Goal: Task Accomplishment & Management: Manage account settings

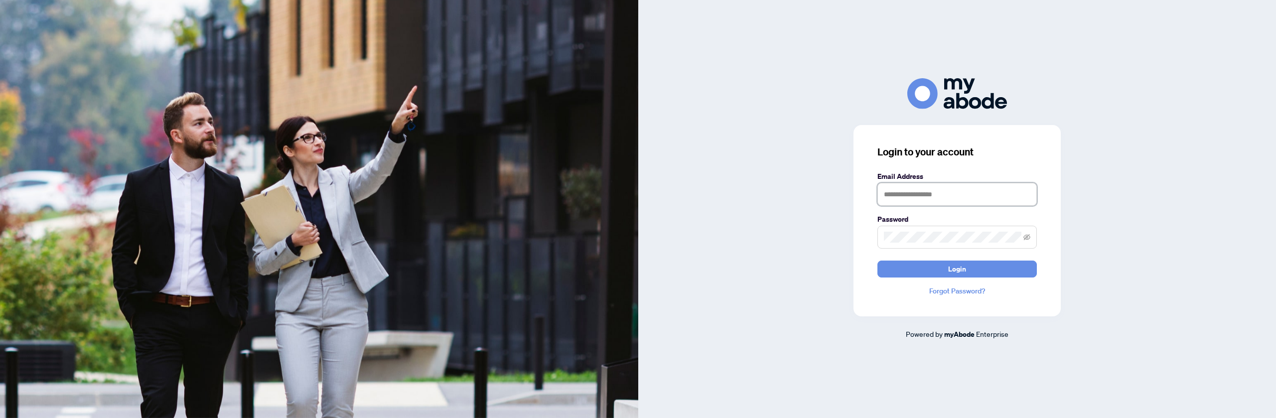
type input "**********"
click at [959, 271] on span "Login" at bounding box center [958, 269] width 18 height 16
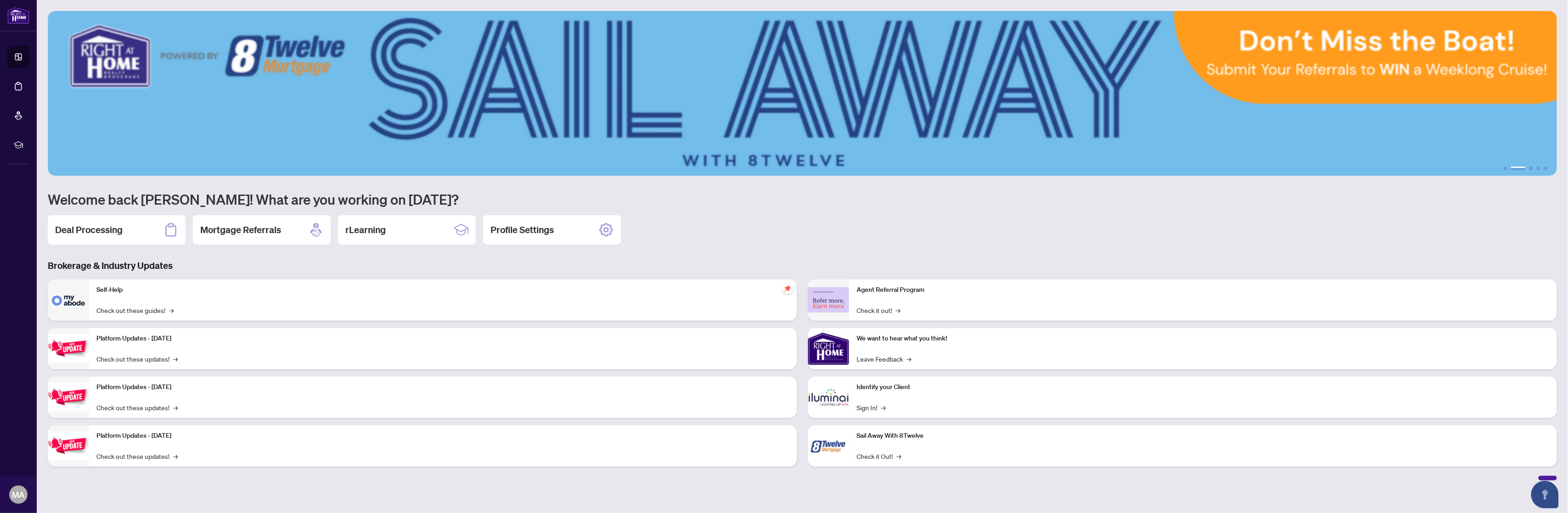
click at [601, 262] on h3 "Brokerage & Industry Updates" at bounding box center [802, 266] width 1509 height 13
click at [78, 234] on h2 "Deal Processing" at bounding box center [88, 230] width 67 height 13
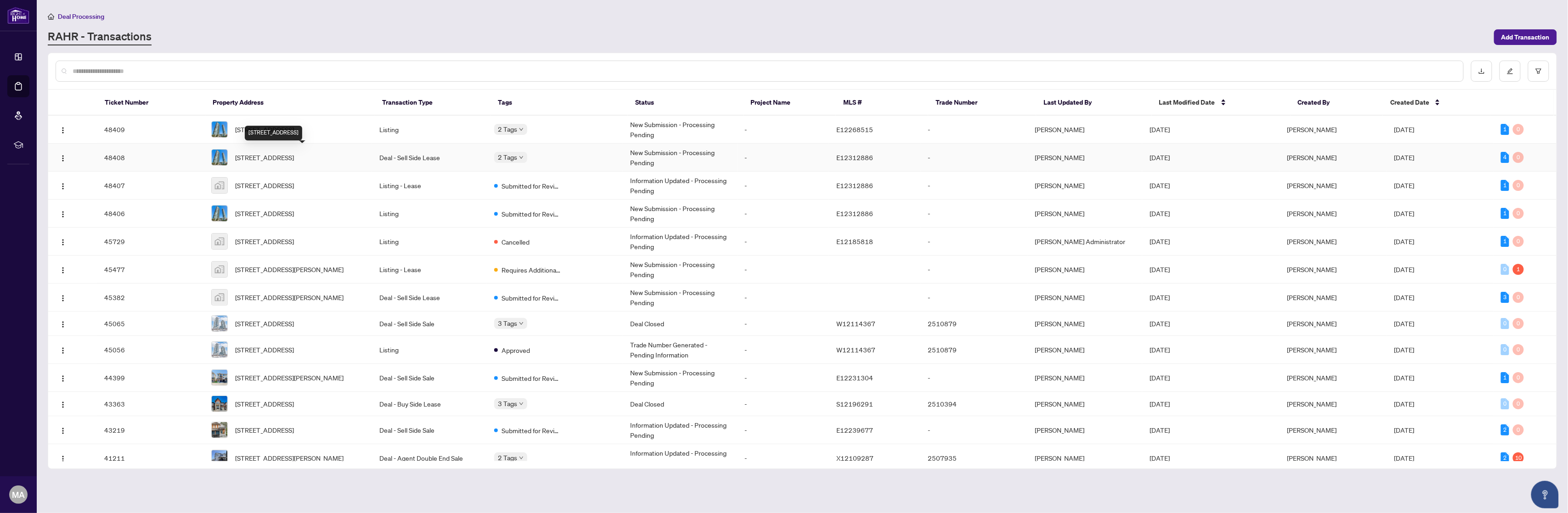
click at [268, 157] on span "[STREET_ADDRESS]" at bounding box center [264, 157] width 59 height 10
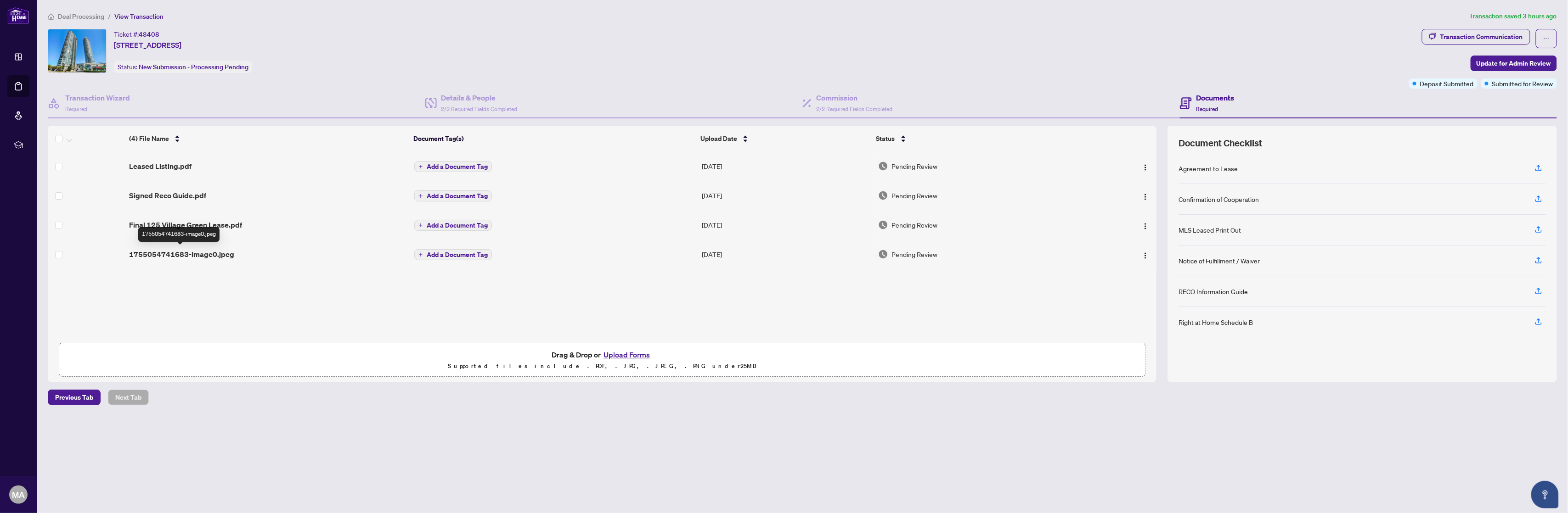
drag, startPoint x: 210, startPoint y: 252, endPoint x: 168, endPoint y: 308, distance: 70.0
click at [168, 308] on div "(4) File Name Document Tag(s) Upload Date Status Leased Listing.pdf Add a Docum…" at bounding box center [602, 254] width 1108 height 257
click at [158, 253] on span "1755054741683-image0.jpeg" at bounding box center [181, 254] width 105 height 11
click at [54, 255] on td at bounding box center [87, 254] width 77 height 29
click at [1142, 253] on img "button" at bounding box center [1145, 256] width 7 height 7
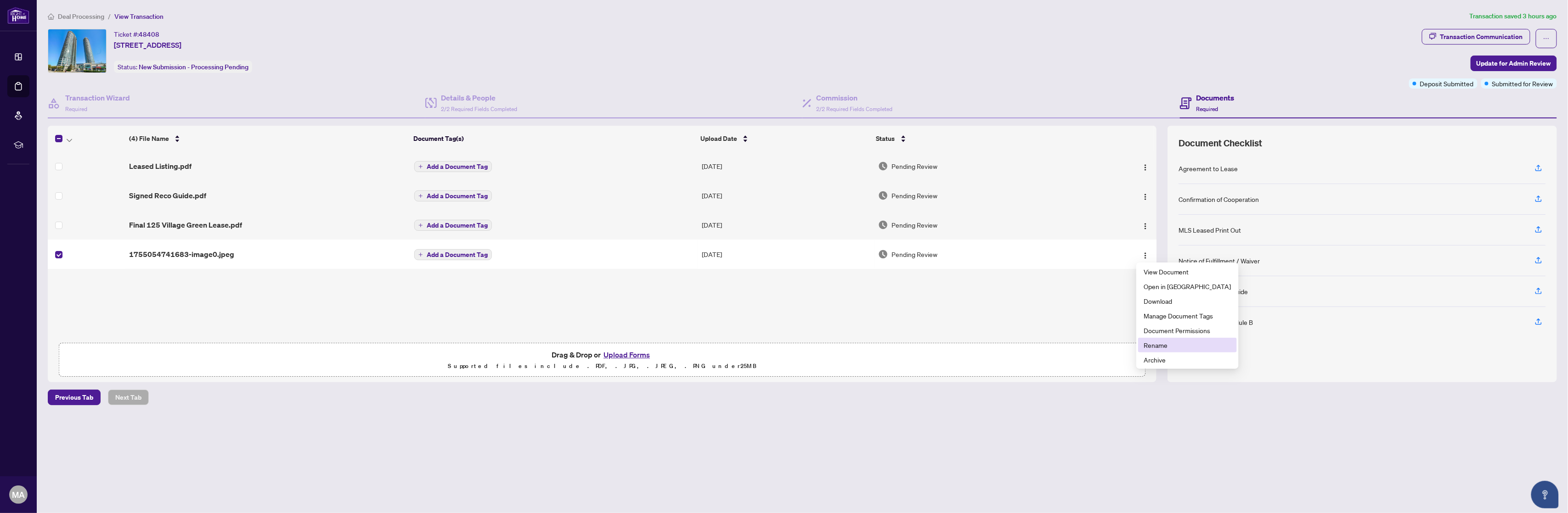
click at [1152, 343] on span "Rename" at bounding box center [1187, 344] width 88 height 10
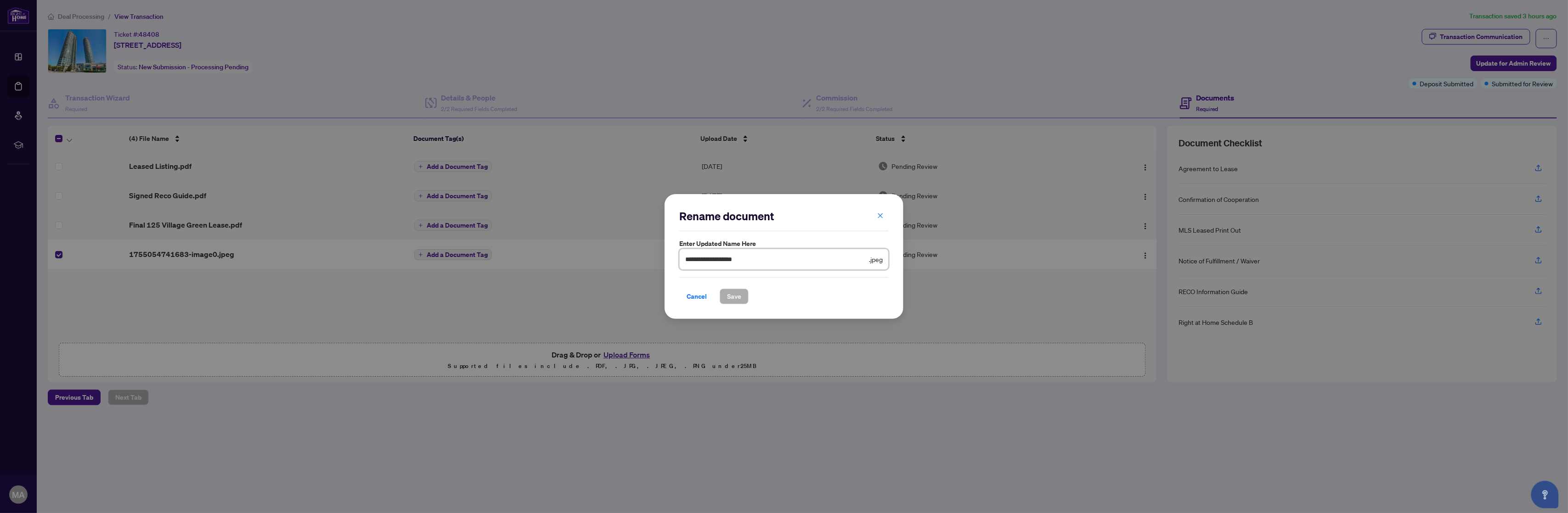
drag, startPoint x: 763, startPoint y: 261, endPoint x: 680, endPoint y: 263, distance: 83.0
click at [680, 263] on span "**********" at bounding box center [783, 259] width 209 height 21
type input "**********"
click at [731, 295] on span "Save" at bounding box center [733, 297] width 14 height 15
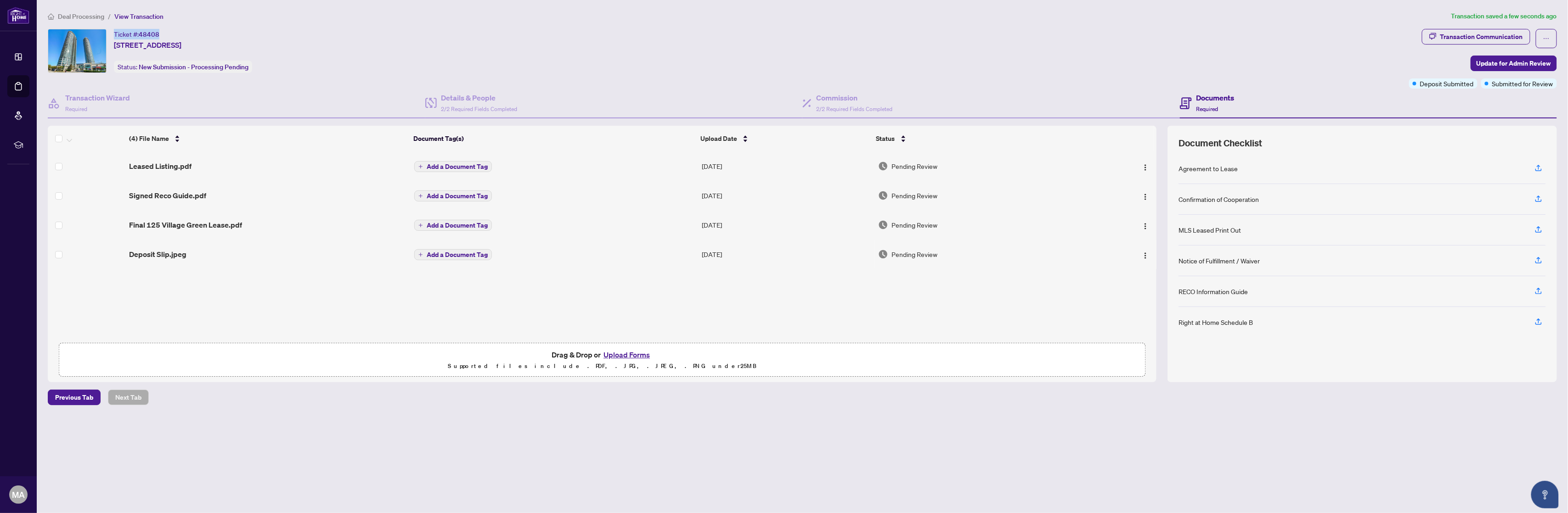
drag, startPoint x: 158, startPoint y: 34, endPoint x: 115, endPoint y: 34, distance: 43.0
click at [115, 34] on div "Ticket #: 48408" at bounding box center [136, 33] width 45 height 10
copy div "Ticket #: 48408"
click at [1493, 60] on span "Update for Admin Review" at bounding box center [1513, 64] width 75 height 15
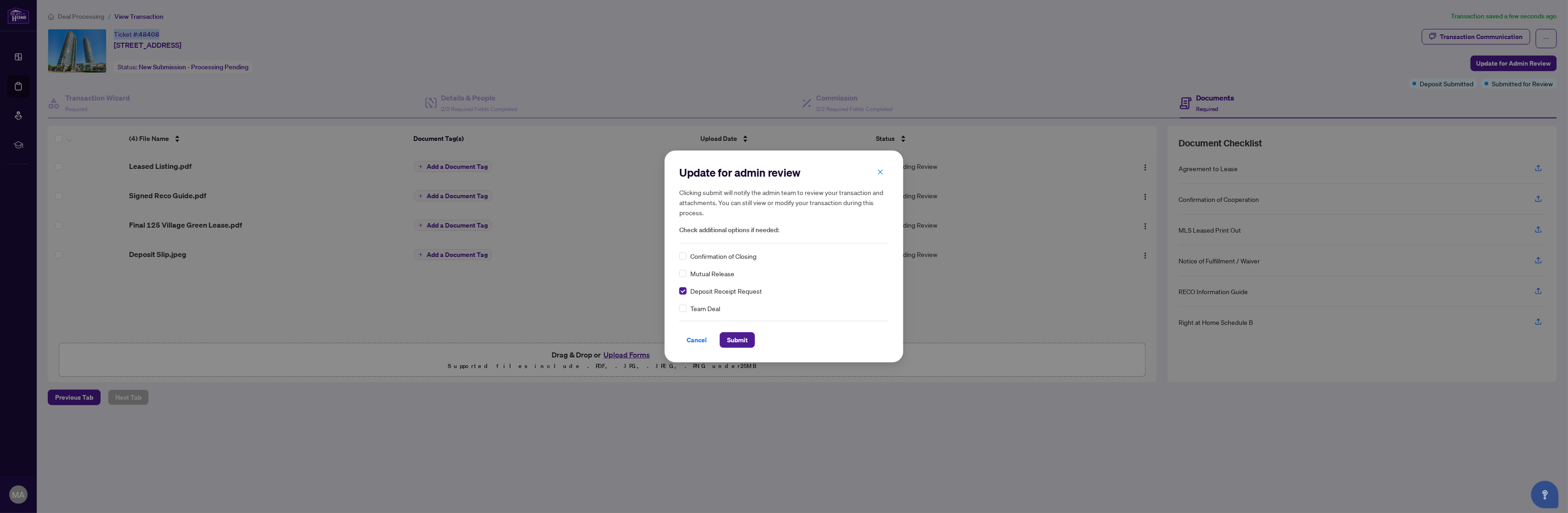
click at [750, 343] on button "Submit" at bounding box center [737, 340] width 35 height 16
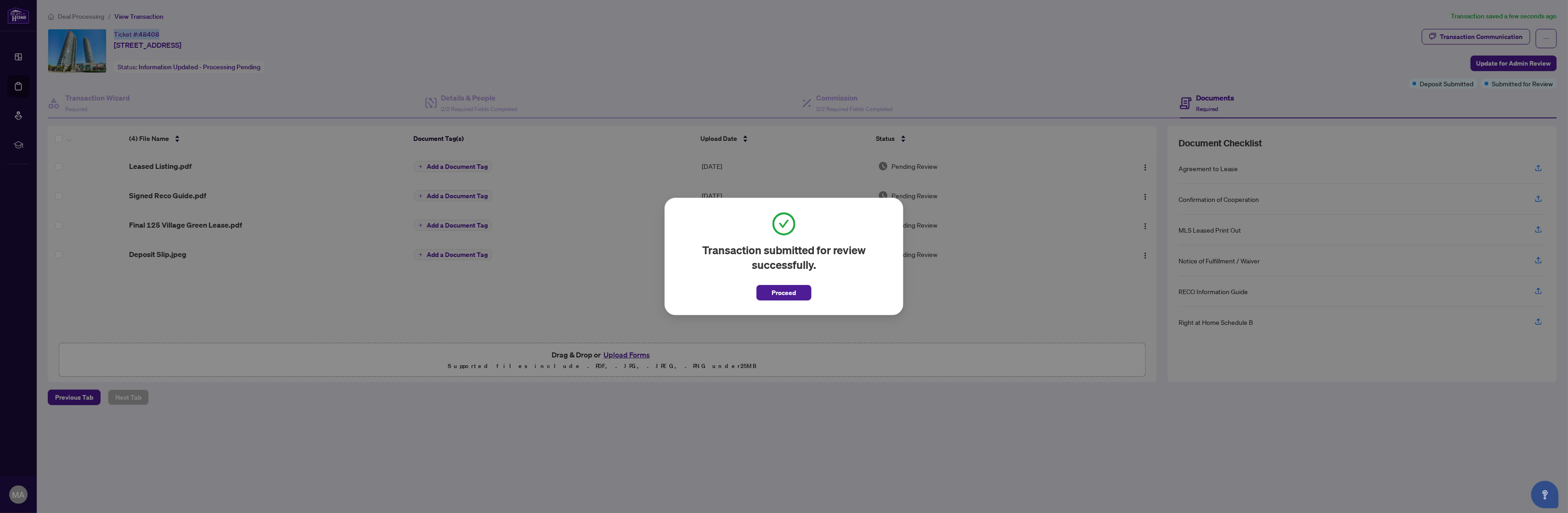
click at [773, 292] on span "Proceed" at bounding box center [784, 293] width 24 height 15
